Goal: Task Accomplishment & Management: Complete application form

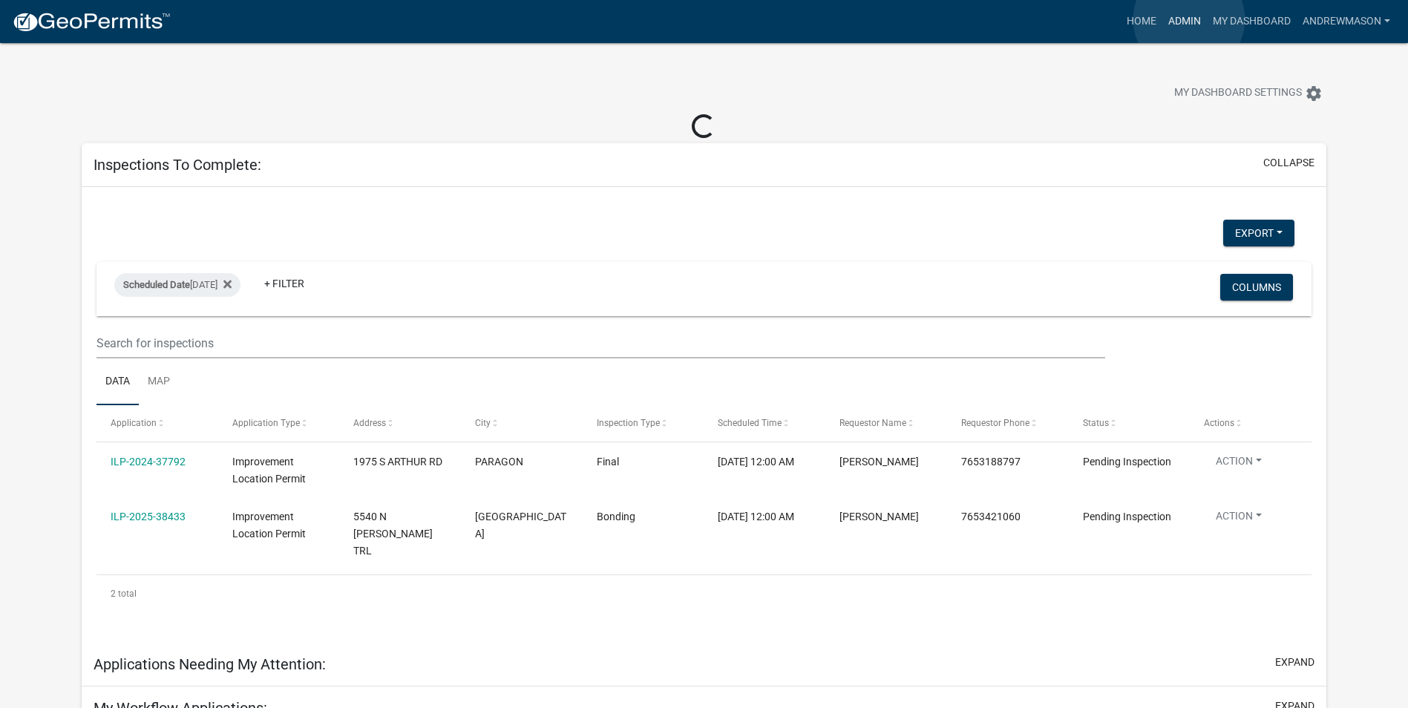
click at [1189, 19] on link "Admin" at bounding box center [1184, 21] width 45 height 28
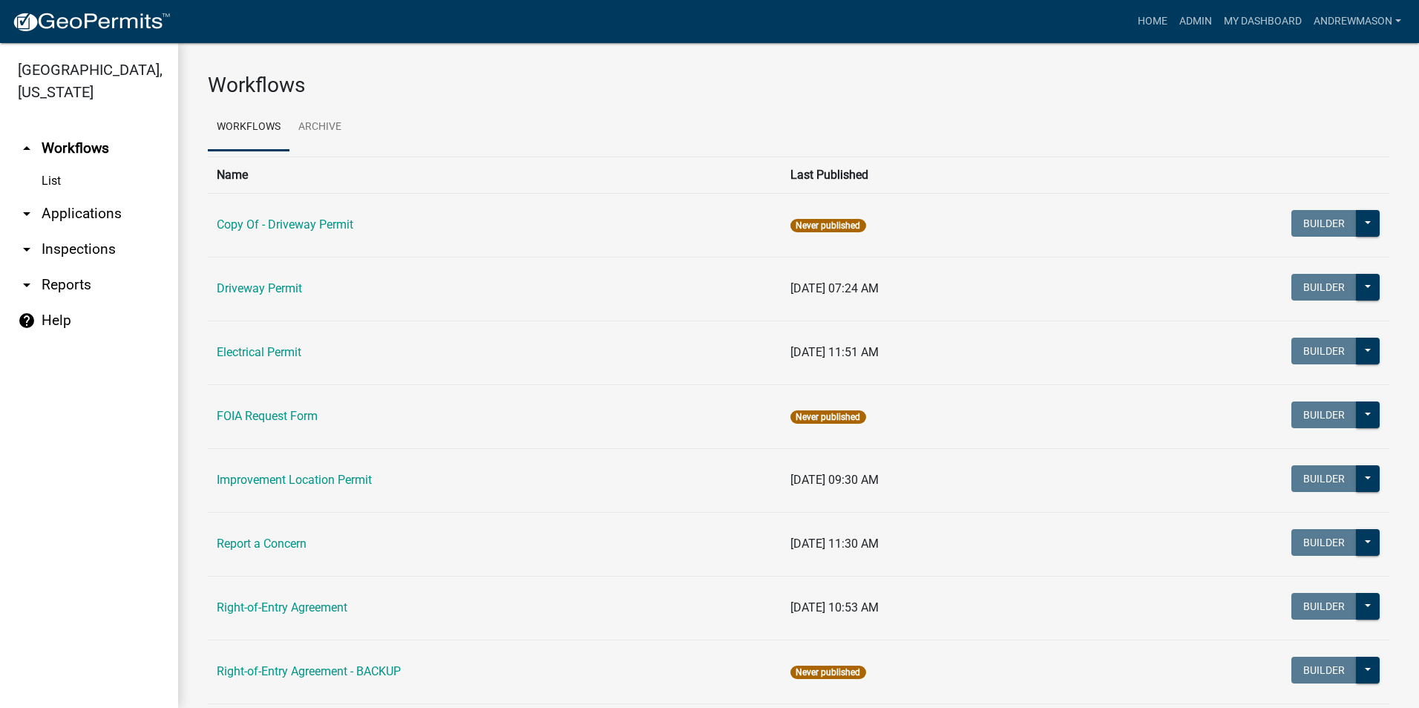
click at [78, 218] on link "arrow_drop_down Applications" at bounding box center [89, 214] width 178 height 36
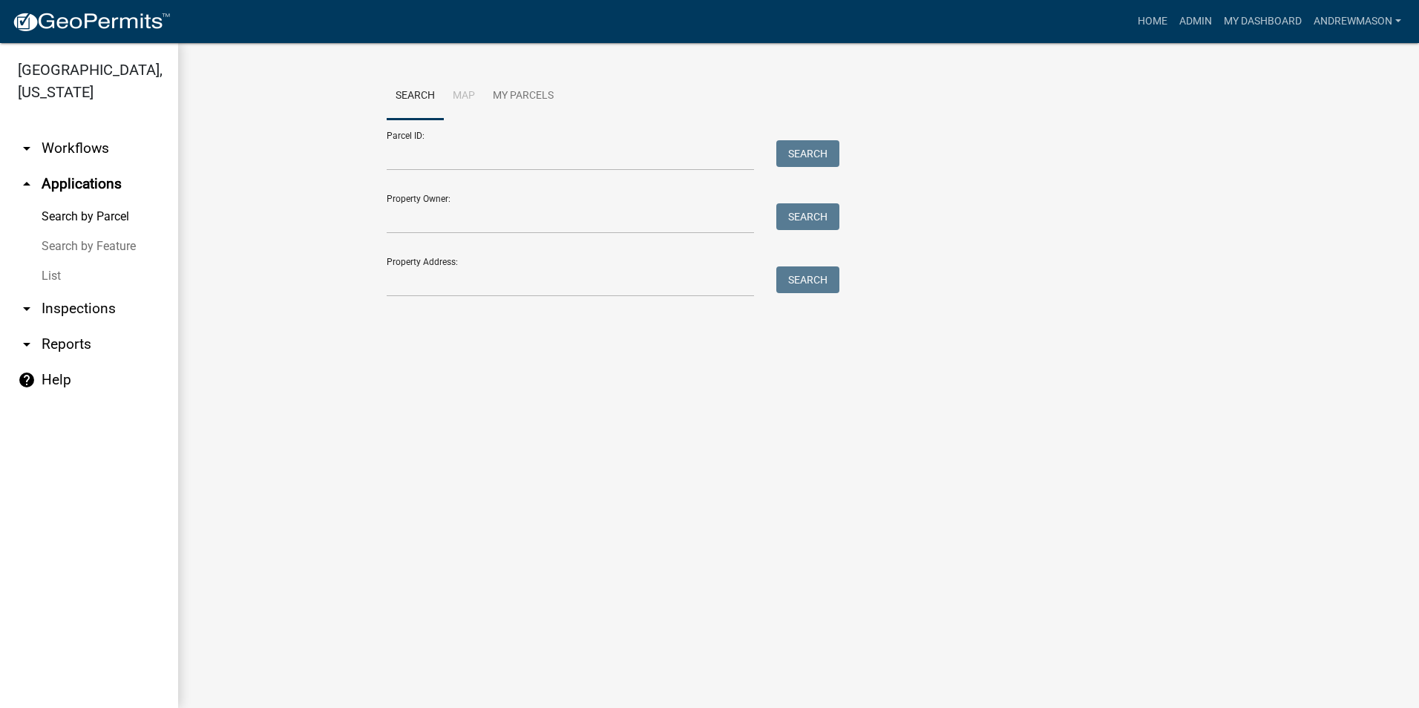
click at [60, 277] on link "List" at bounding box center [89, 276] width 178 height 30
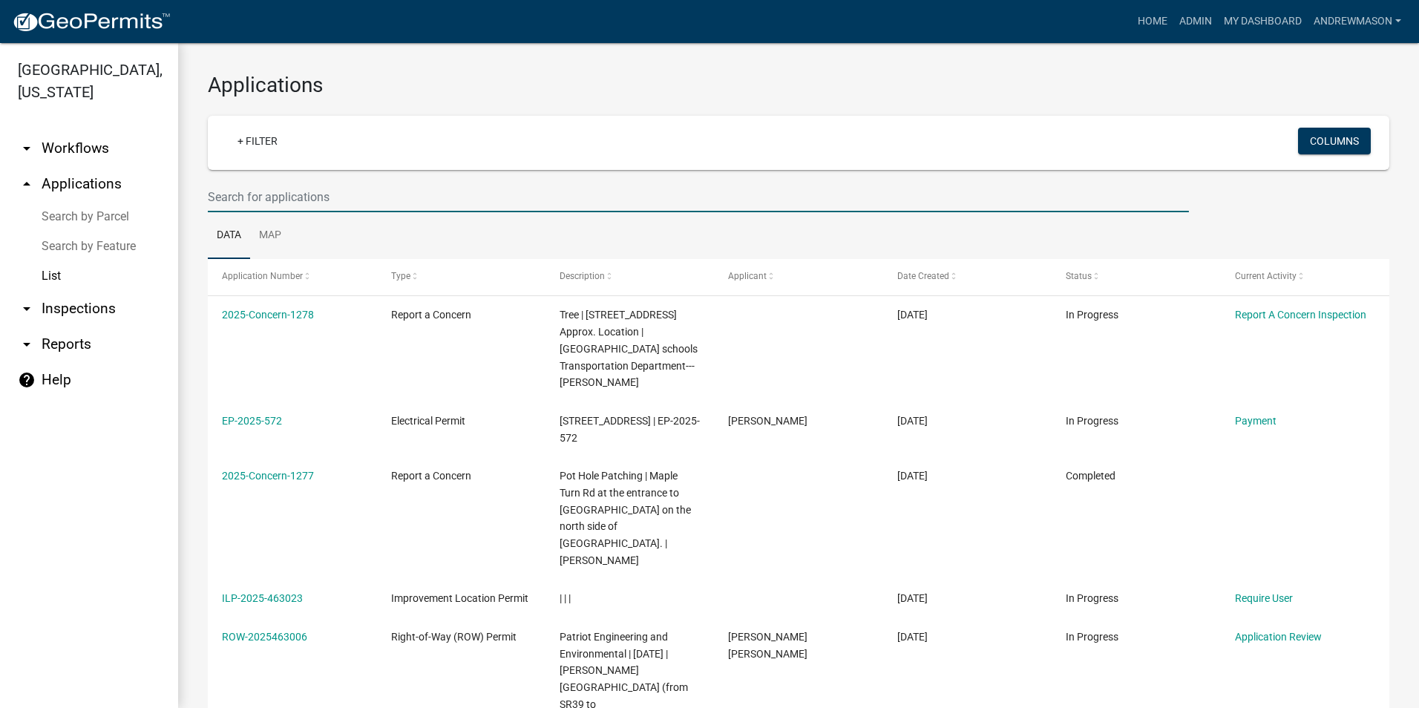
click at [244, 196] on input "text" at bounding box center [698, 197] width 981 height 30
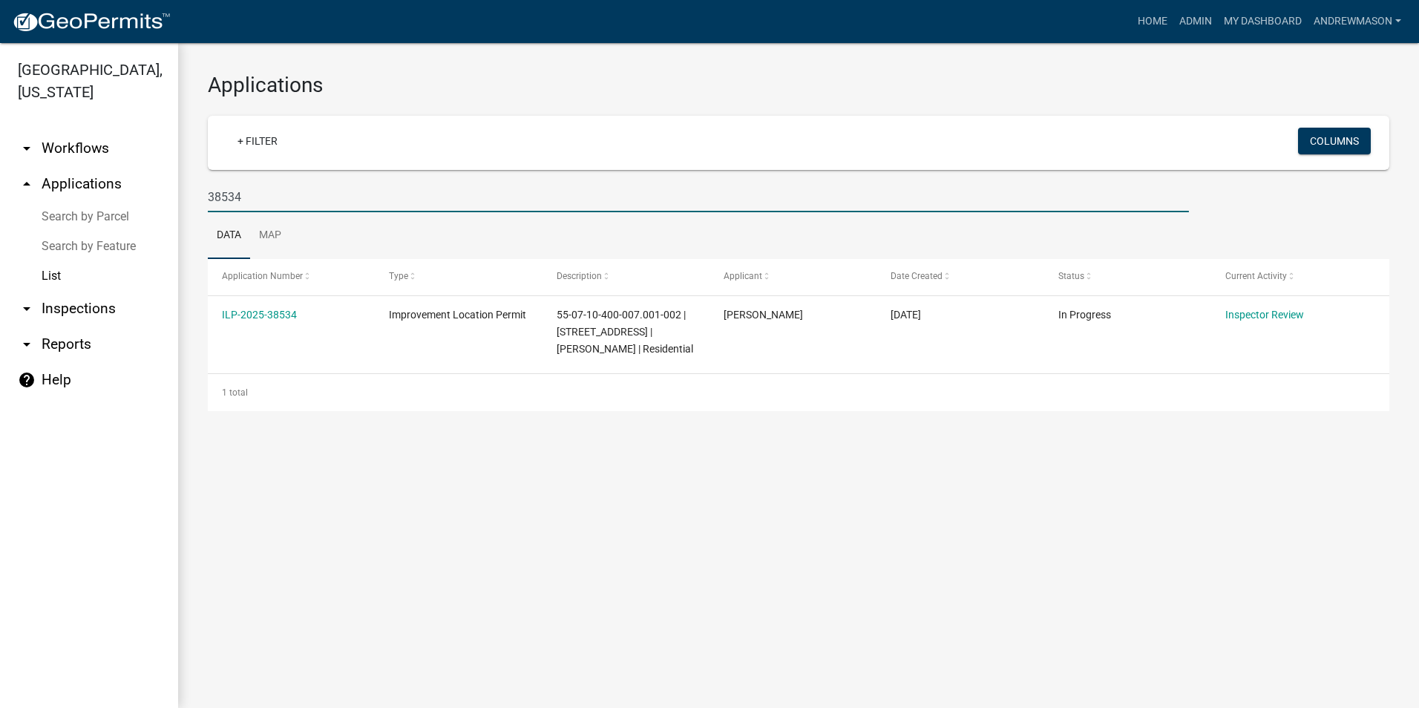
type input "38534"
click at [276, 313] on link "ILP-2025-38534" at bounding box center [259, 315] width 75 height 12
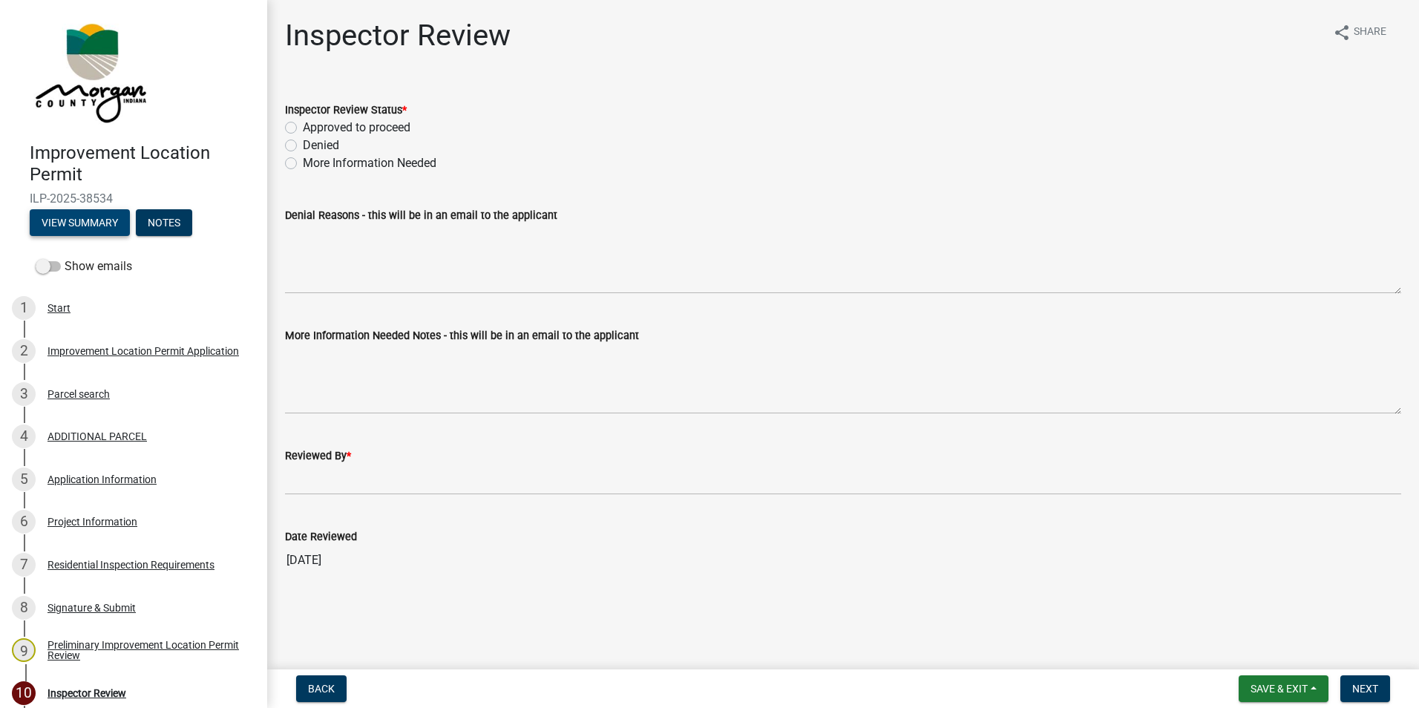
click at [114, 212] on button "View Summary" at bounding box center [80, 222] width 100 height 27
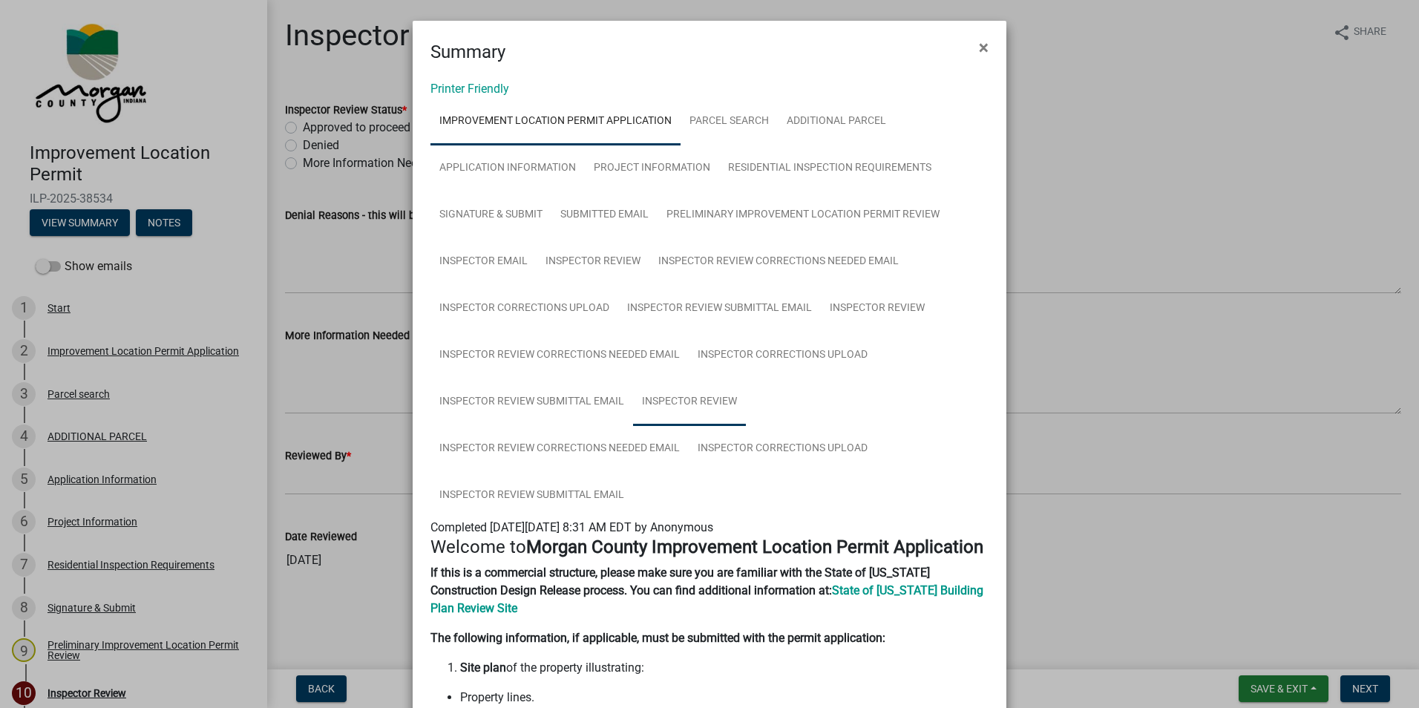
click at [688, 406] on link "Inspector Review" at bounding box center [689, 403] width 113 height 48
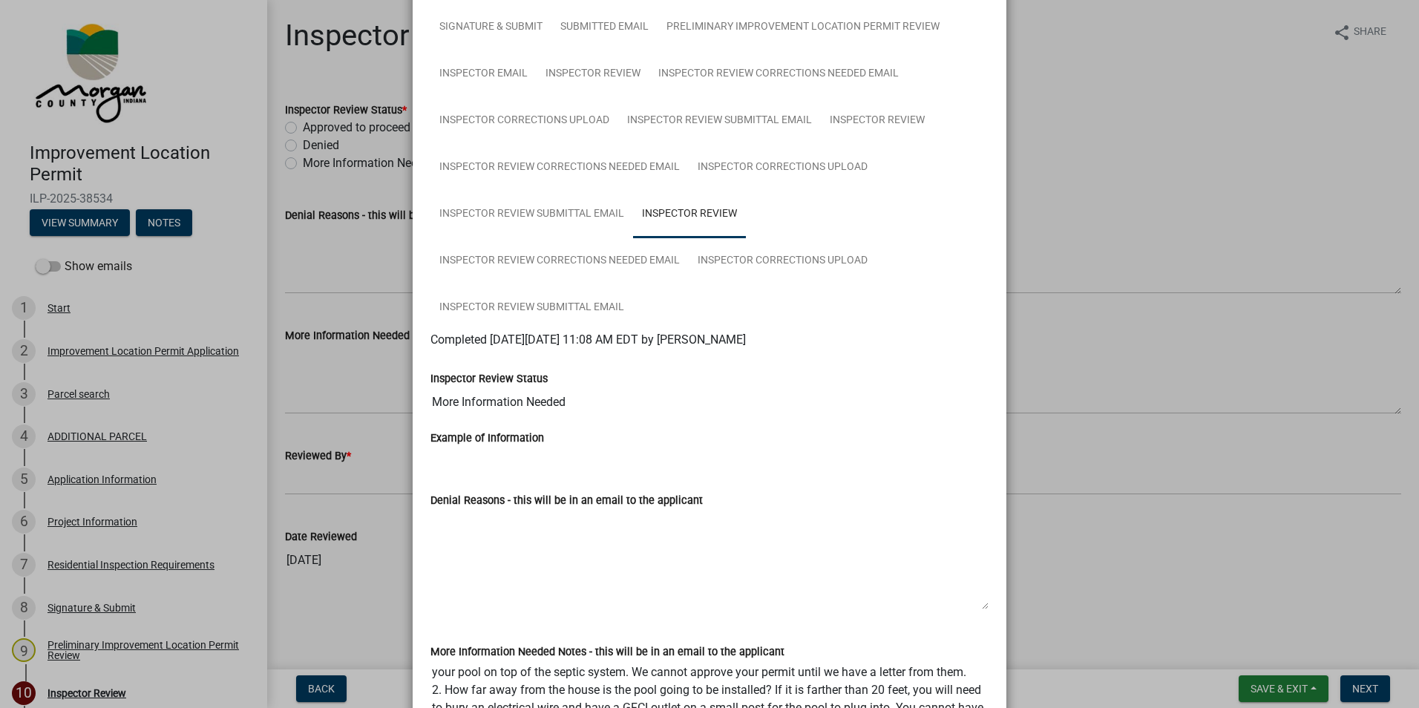
scroll to position [148, 0]
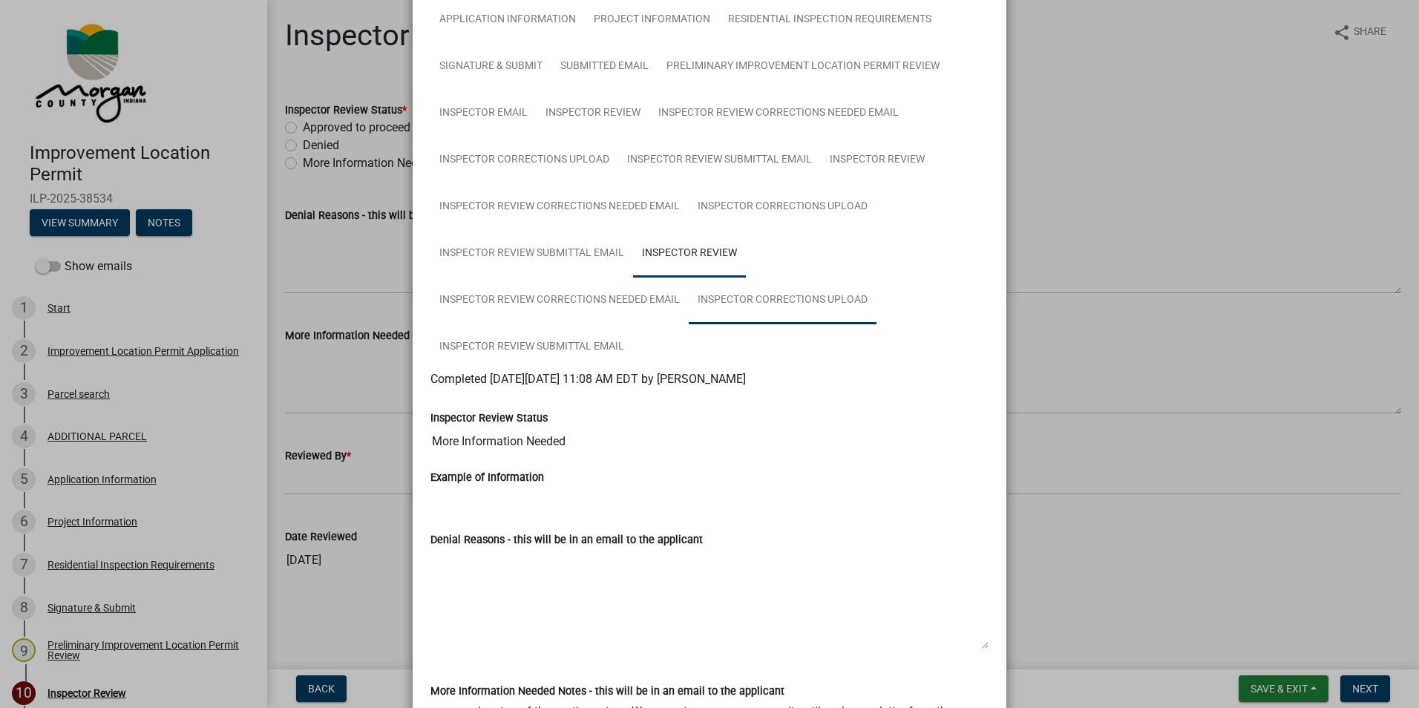
click at [758, 296] on link "Inspector Corrections Upload" at bounding box center [783, 301] width 188 height 48
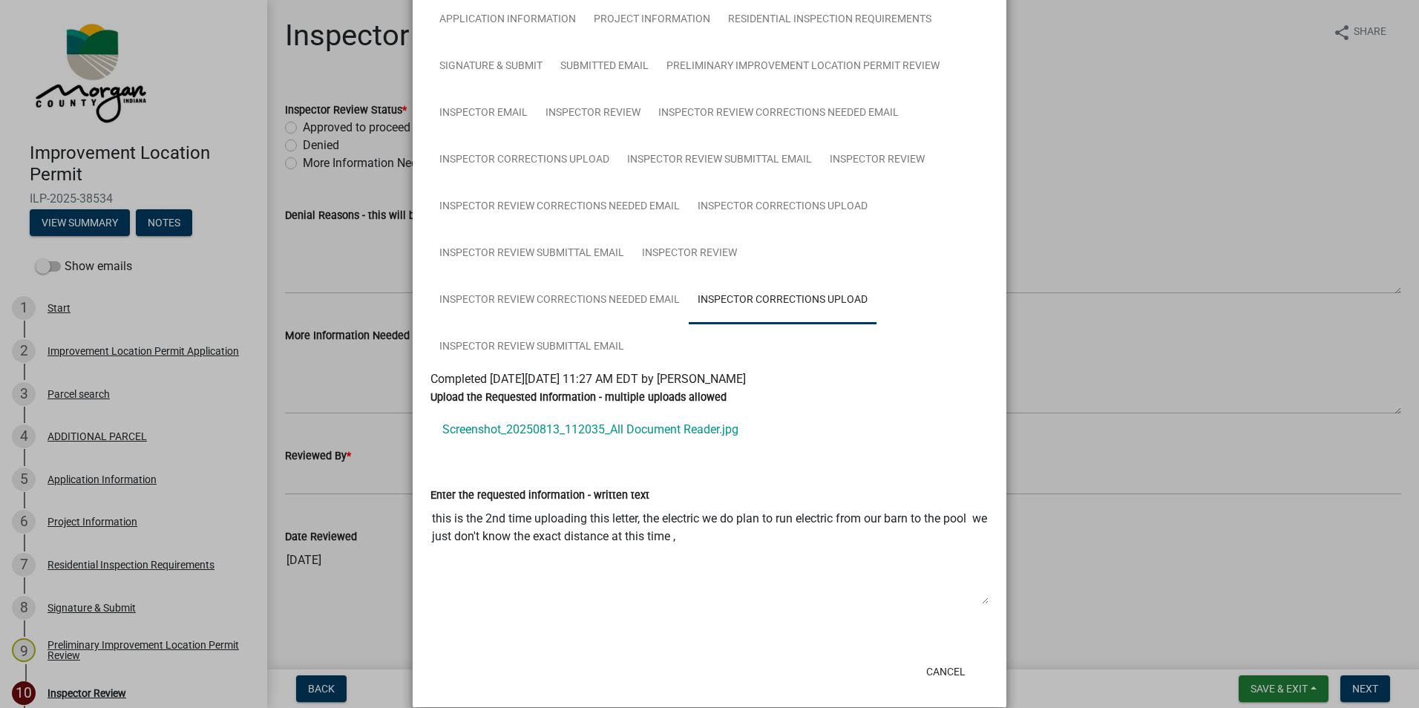
click at [564, 428] on link "Screenshot_20250813_112035_All Document Reader.jpg" at bounding box center [709, 430] width 558 height 36
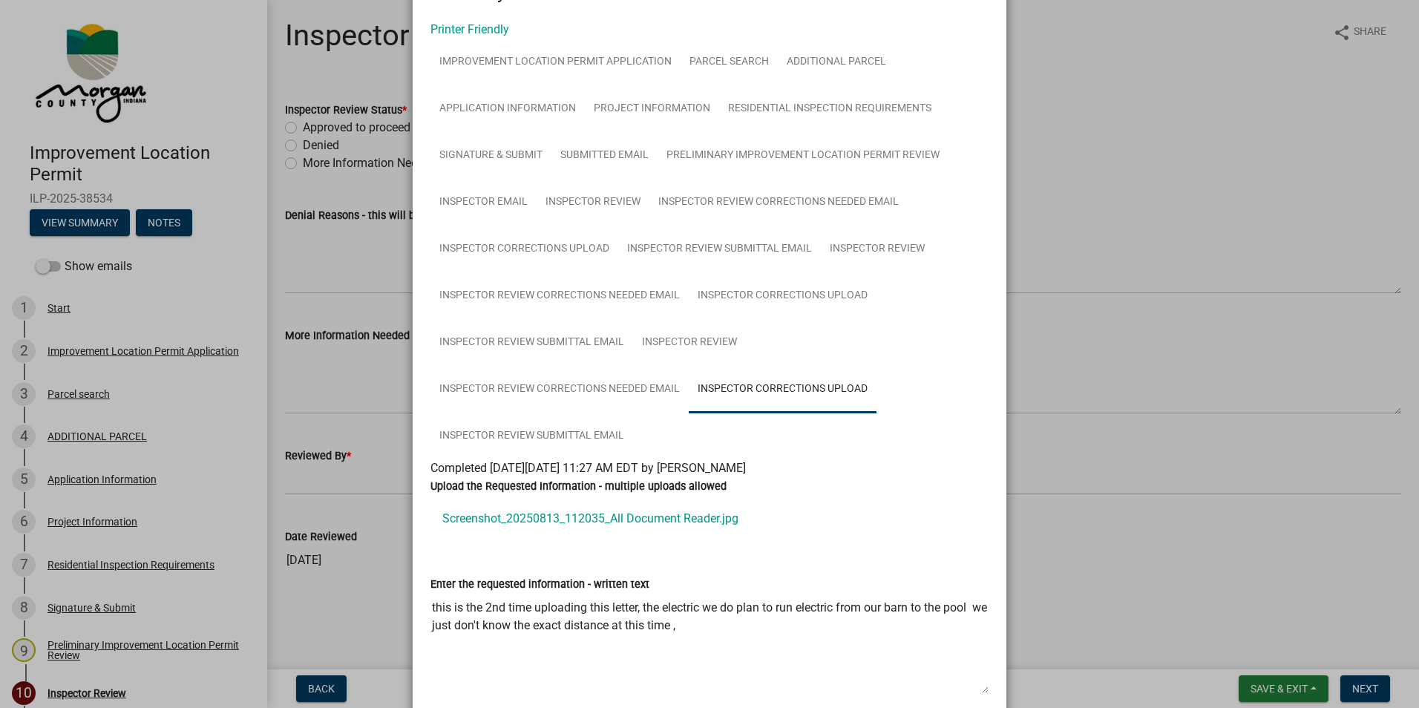
scroll to position [0, 0]
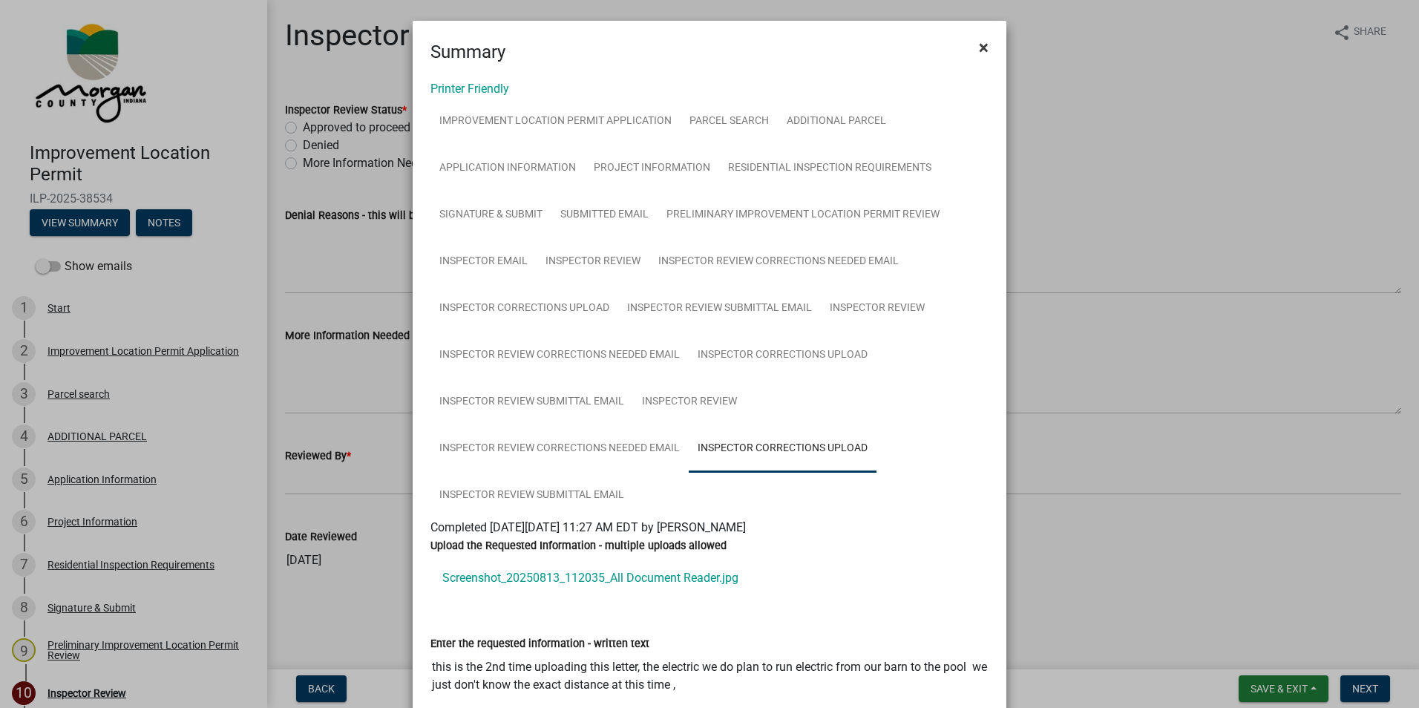
click at [979, 47] on span "×" at bounding box center [984, 47] width 10 height 21
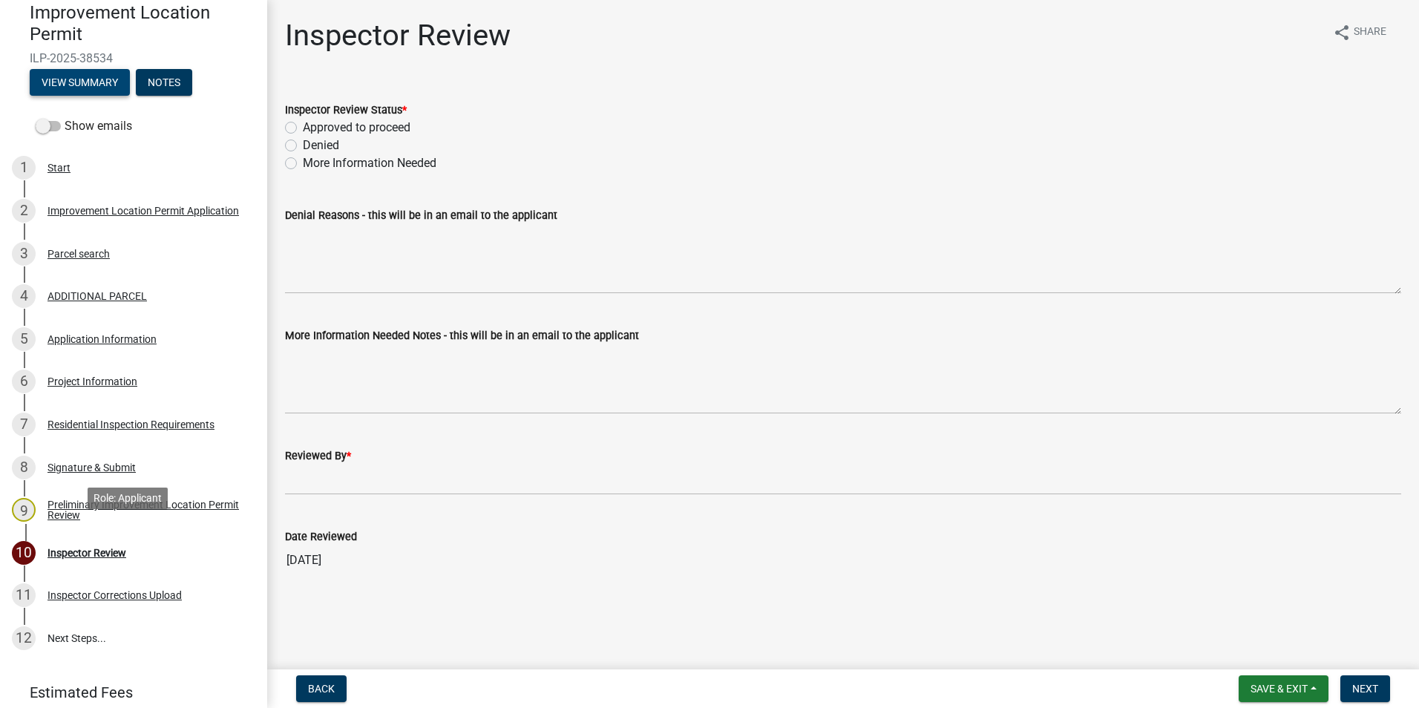
scroll to position [197, 0]
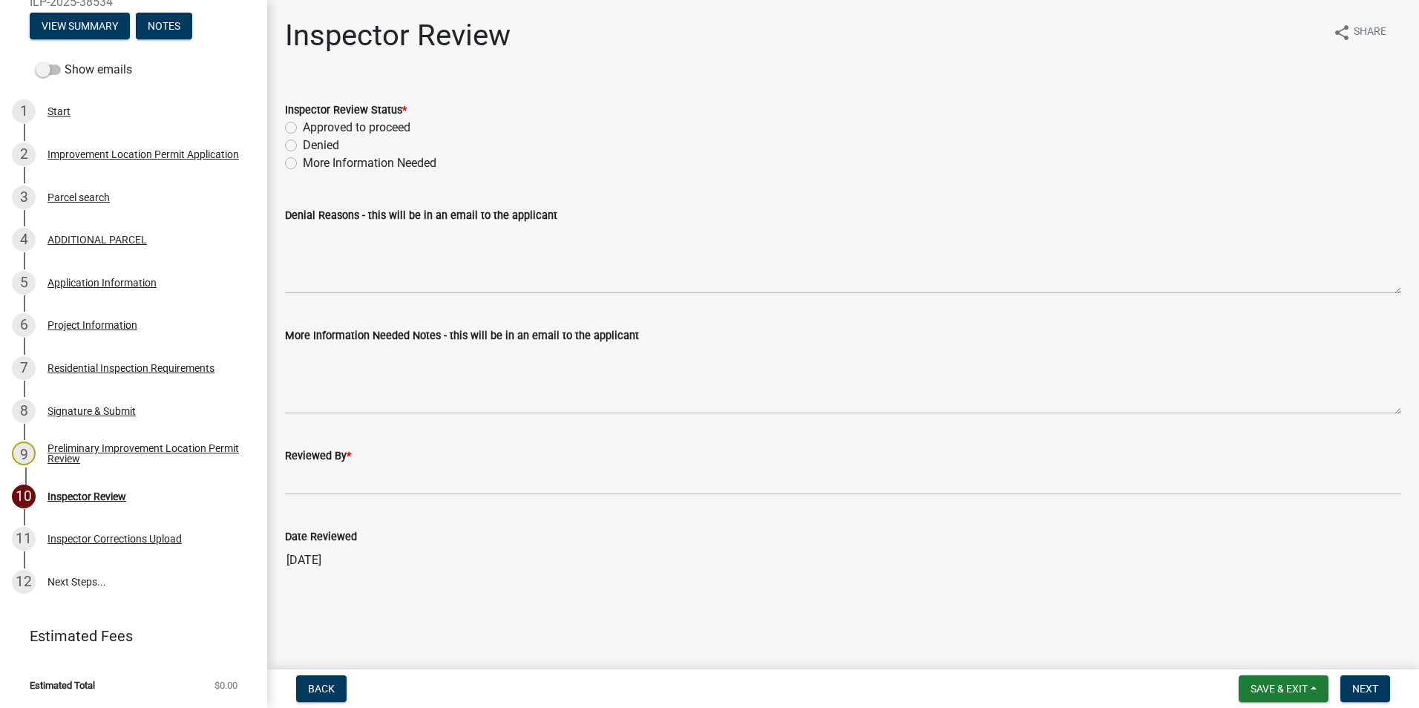
click at [73, 494] on div "Inspector Review" at bounding box center [87, 496] width 79 height 10
click at [303, 125] on label "Approved to proceed" at bounding box center [357, 128] width 108 height 18
click at [303, 125] on input "Approved to proceed" at bounding box center [308, 124] width 10 height 10
radio input "true"
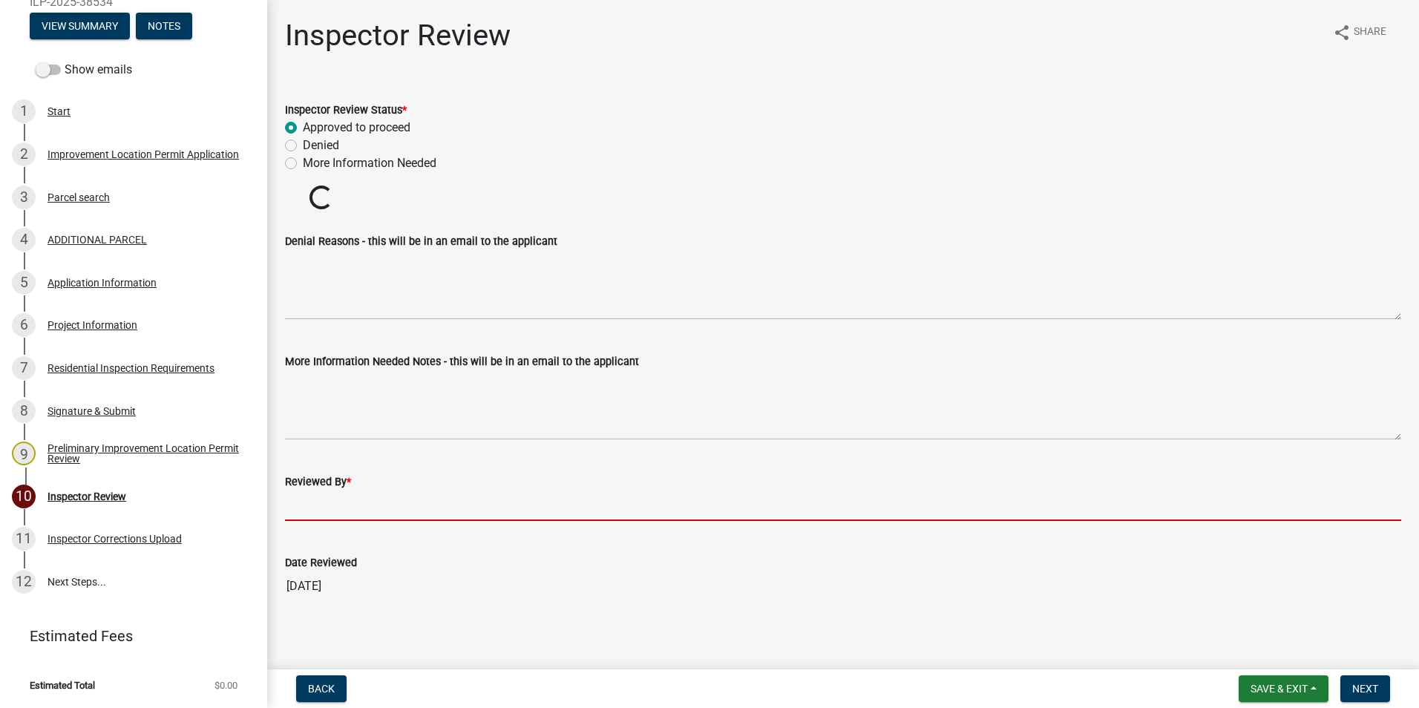
click at [356, 501] on wm-data-entity-input "Reviewed By *" at bounding box center [843, 492] width 1116 height 81
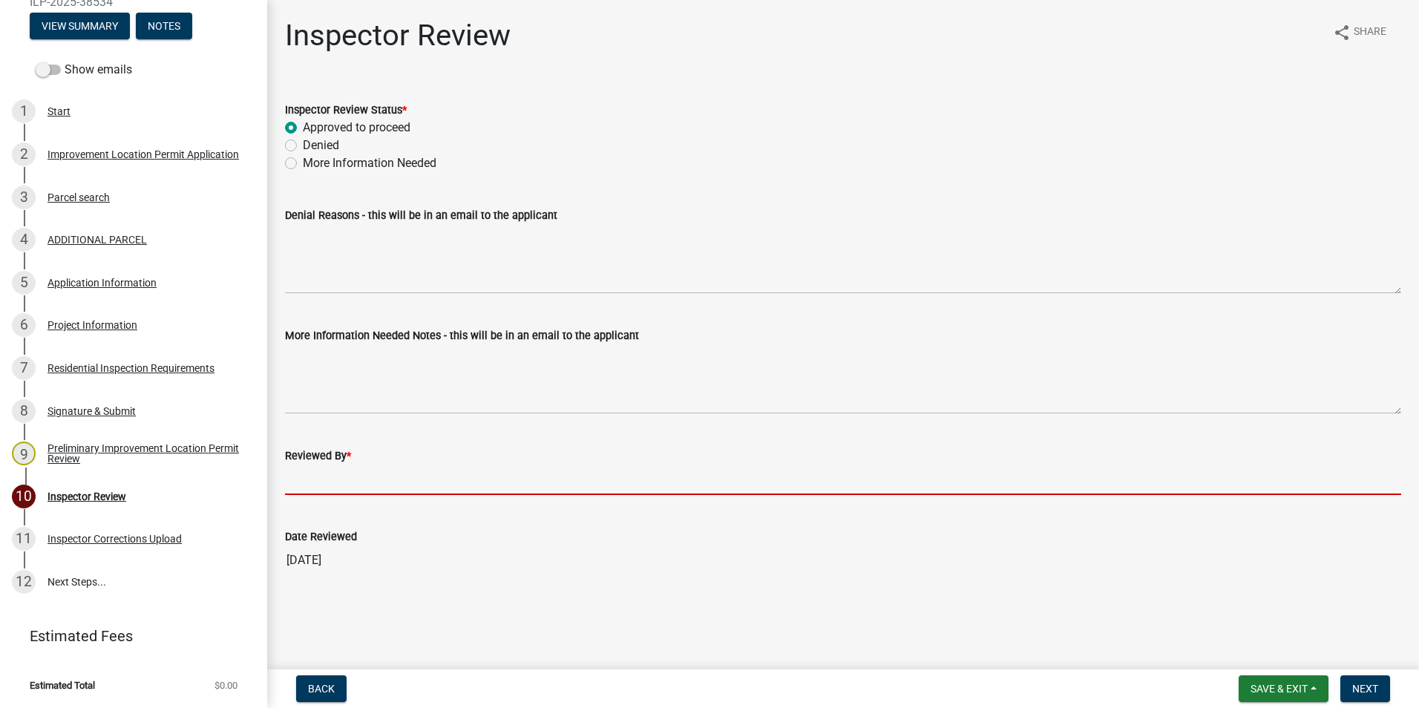
type input "AFM"
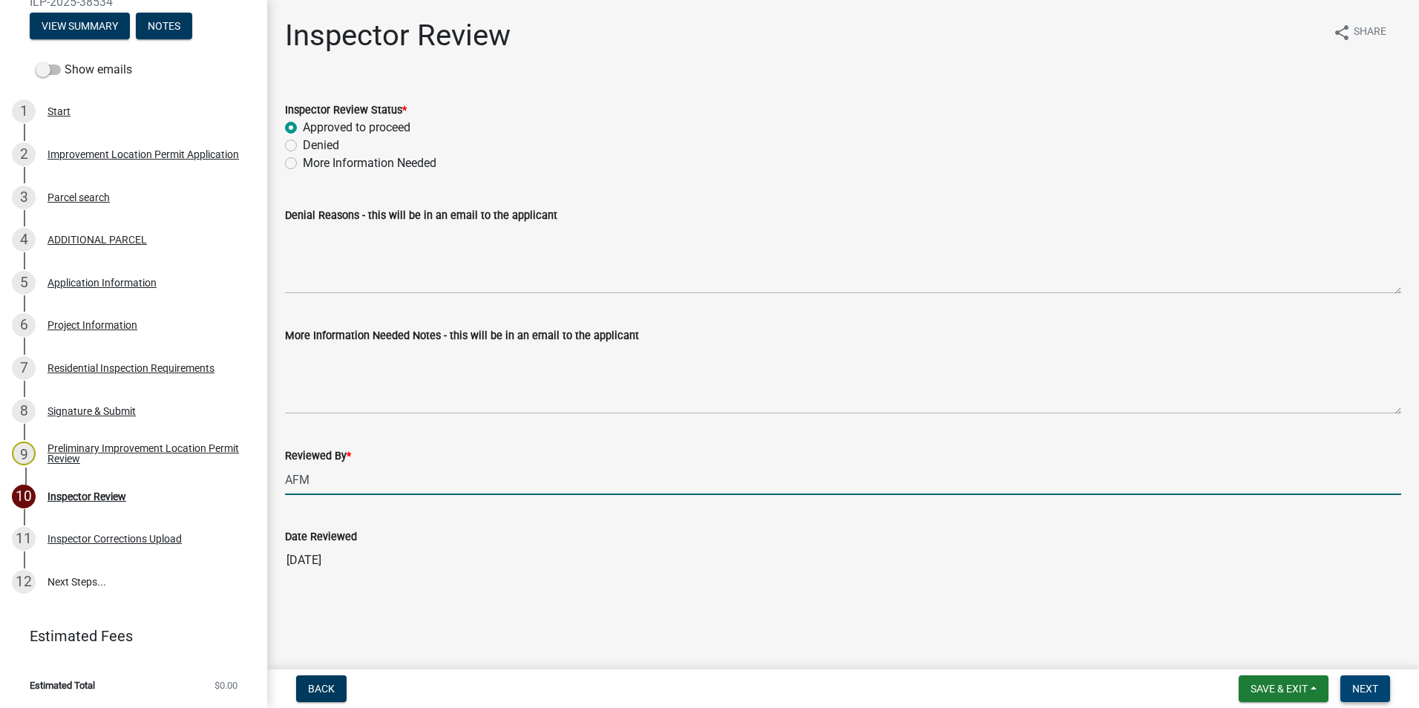
click at [1371, 680] on button "Next" at bounding box center [1365, 688] width 50 height 27
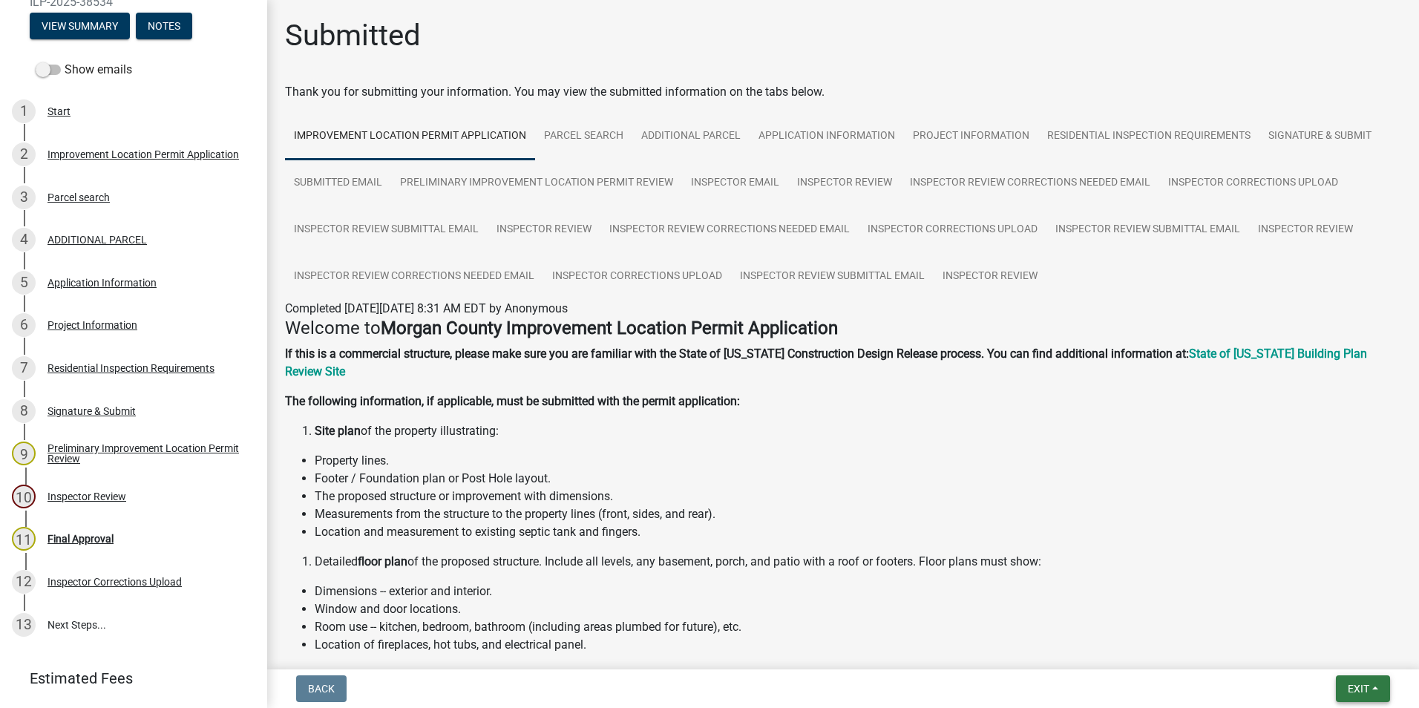
click at [1355, 679] on button "Exit" at bounding box center [1363, 688] width 54 height 27
click at [1335, 652] on button "Save & Exit" at bounding box center [1330, 650] width 119 height 36
